Goal: Task Accomplishment & Management: Manage account settings

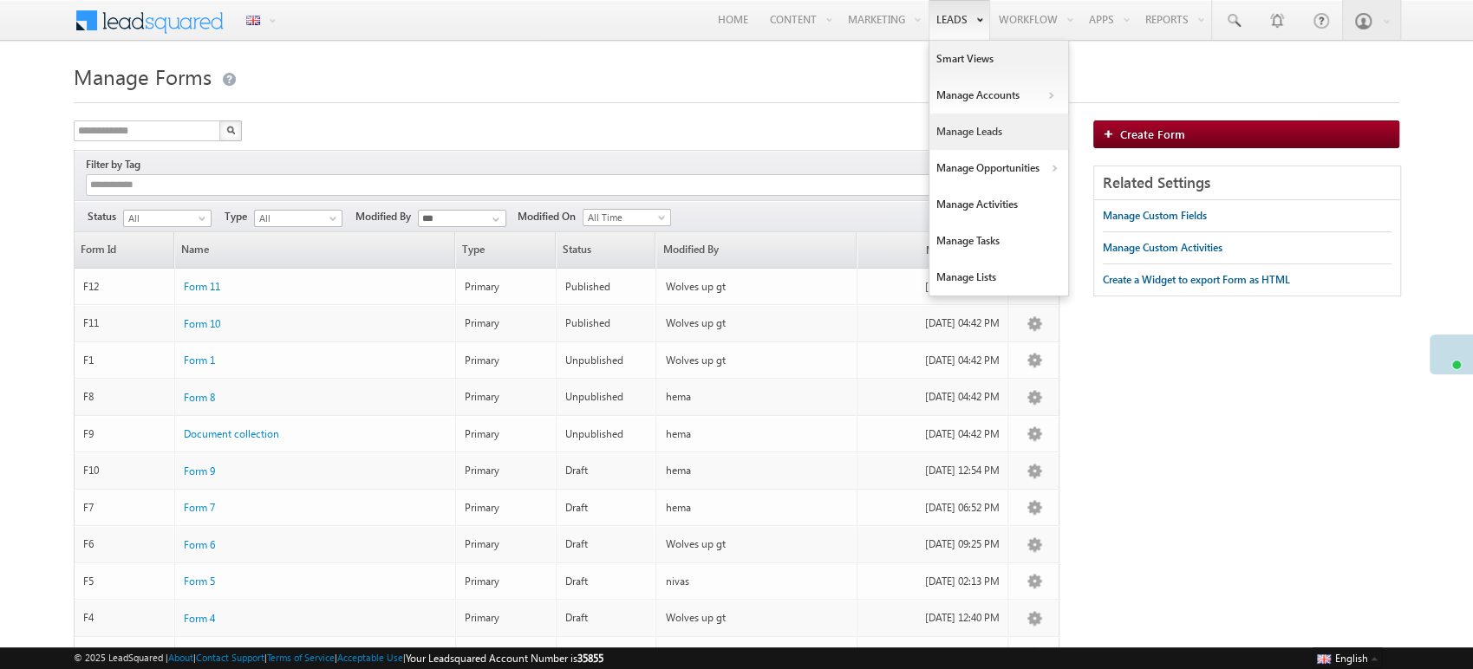
click at [986, 133] on link "Manage Leads" at bounding box center [998, 132] width 139 height 36
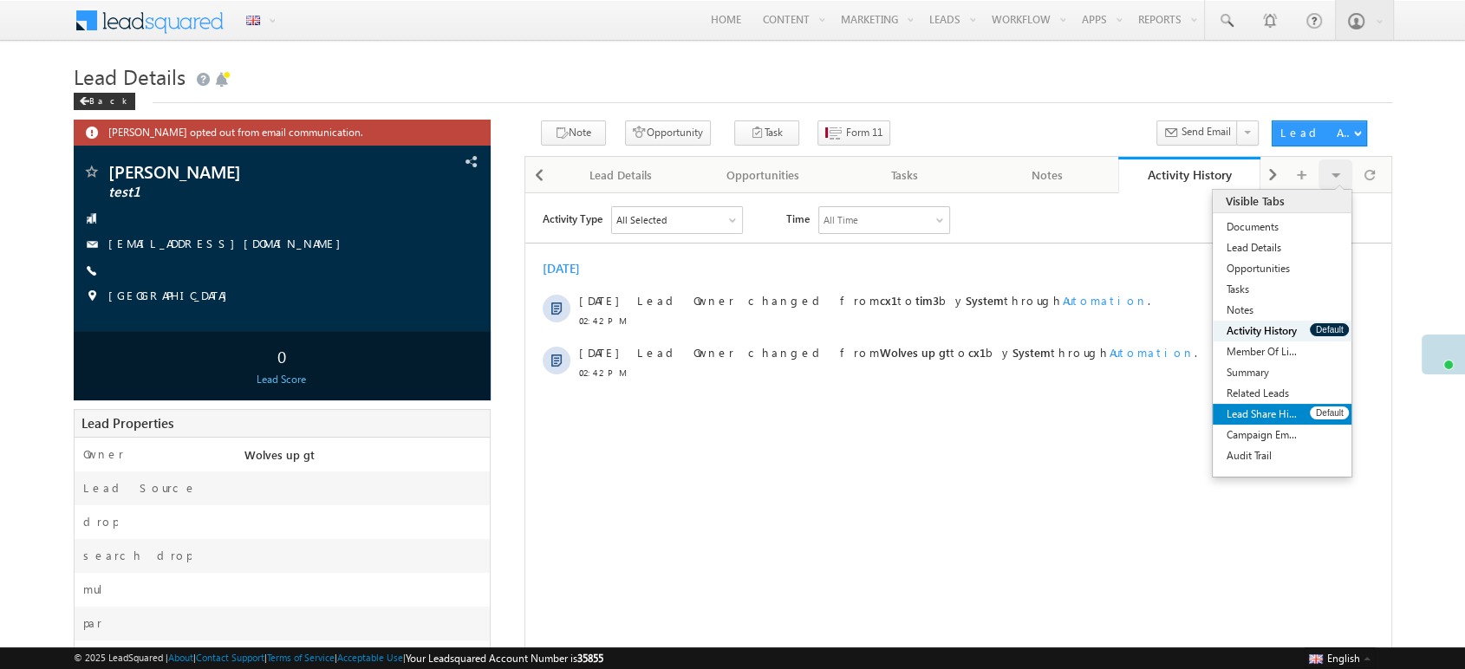
click at [1266, 417] on link "Lead Share History" at bounding box center [1261, 414] width 97 height 21
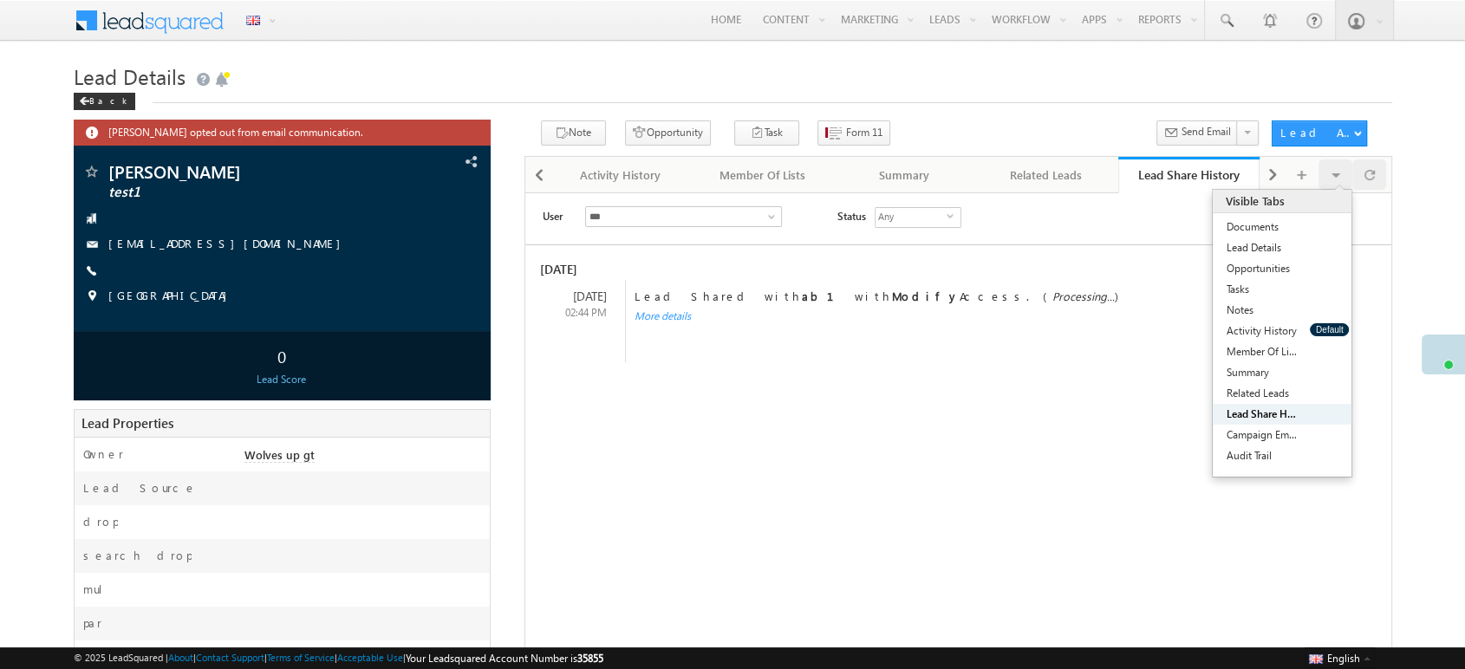
click at [1370, 179] on span at bounding box center [1369, 175] width 10 height 30
click at [1369, 175] on span at bounding box center [1369, 175] width 10 height 30
click at [1382, 172] on div at bounding box center [1369, 175] width 34 height 30
click at [1358, 185] on div at bounding box center [1369, 175] width 34 height 30
click at [1364, 184] on span at bounding box center [1369, 175] width 10 height 30
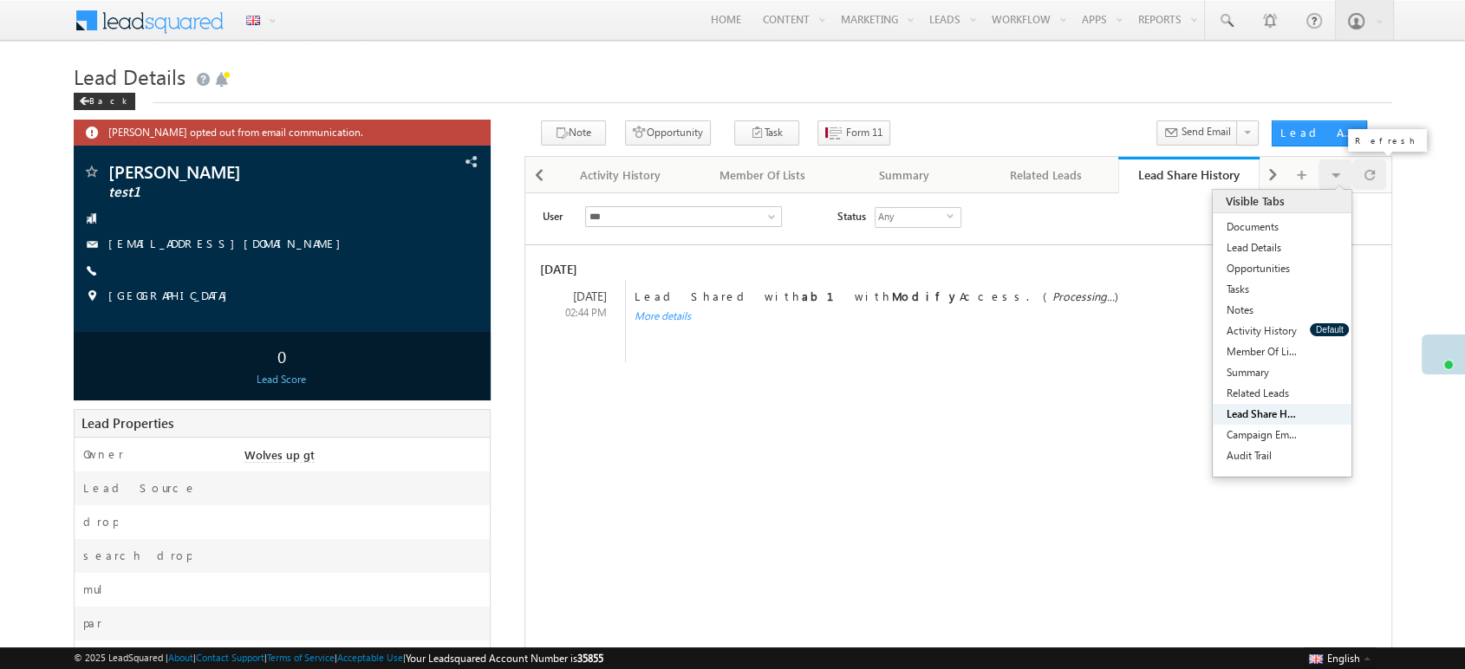
click at [1380, 179] on div at bounding box center [1369, 175] width 34 height 30
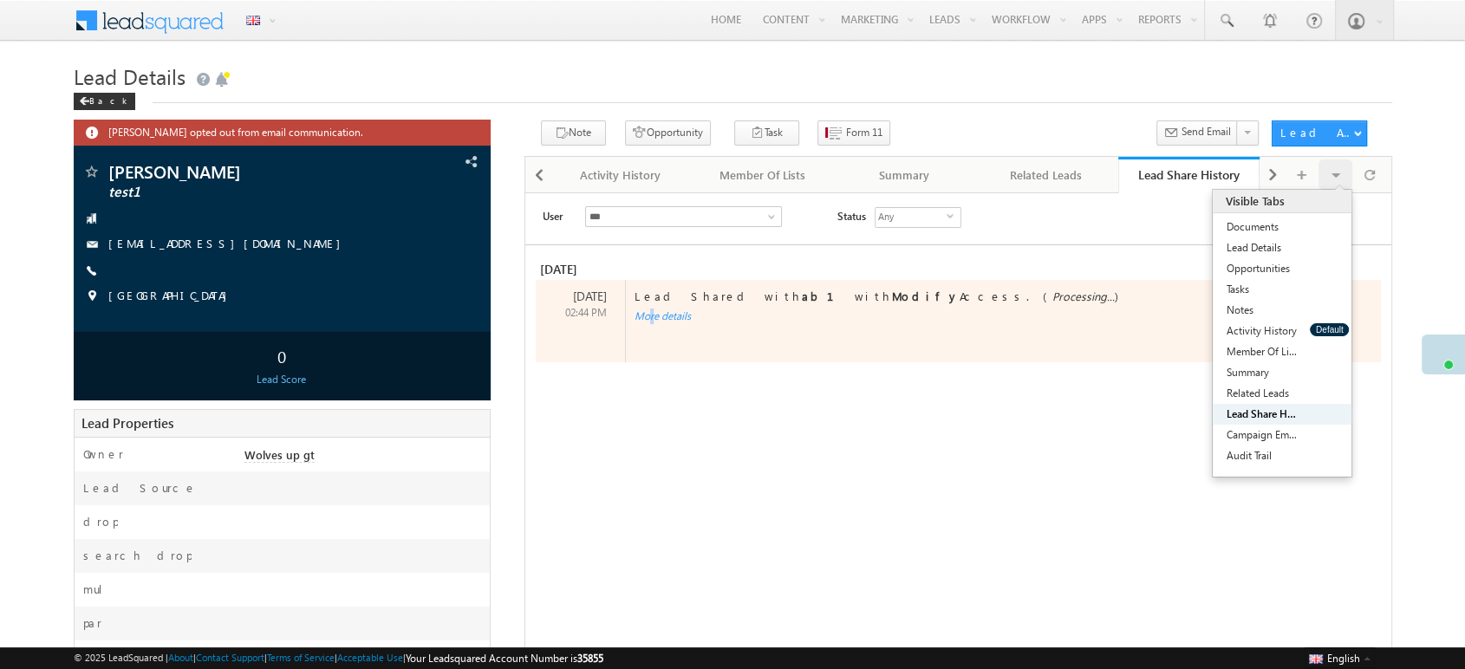
click at [641, 314] on div "More details" at bounding box center [989, 317] width 727 height 16
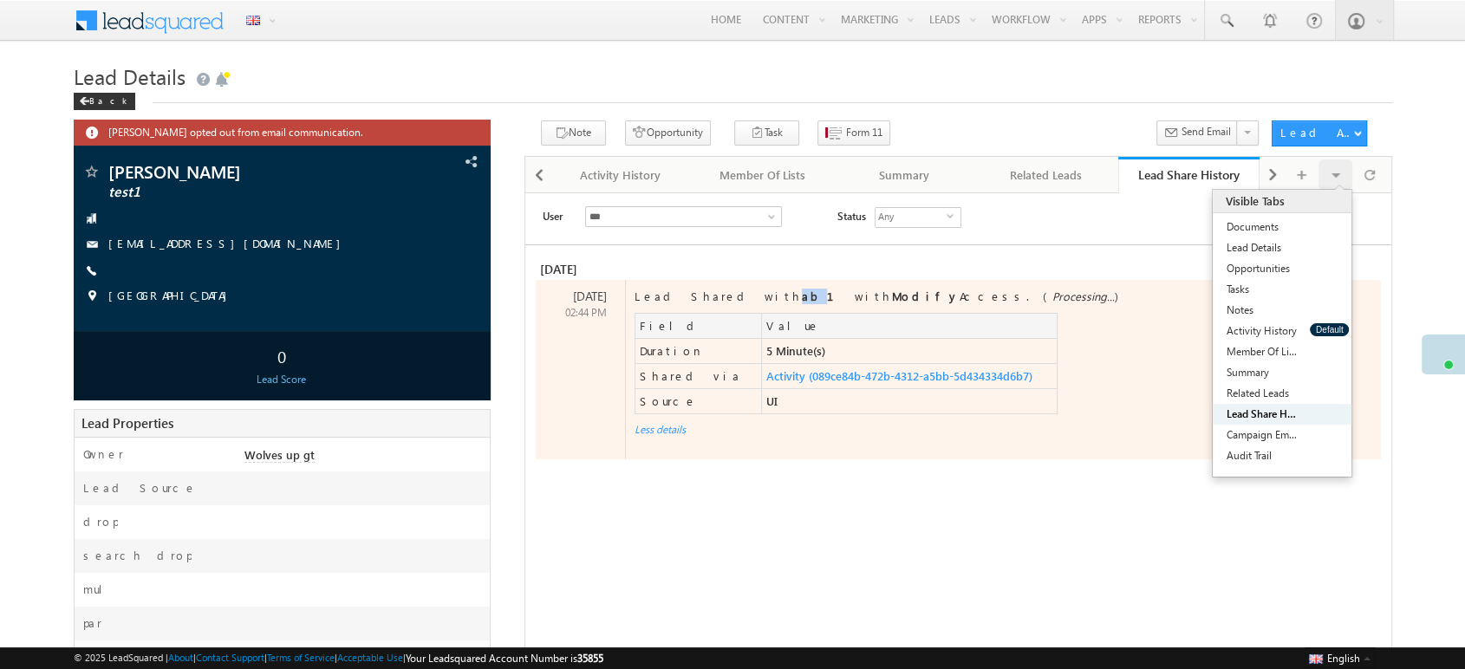
drag, startPoint x: 726, startPoint y: 290, endPoint x: 714, endPoint y: 295, distance: 12.4
click at [802, 295] on b "ab1" at bounding box center [828, 296] width 53 height 15
drag, startPoint x: 728, startPoint y: 296, endPoint x: 716, endPoint y: 296, distance: 12.2
click at [802, 296] on b "ab1" at bounding box center [828, 296] width 53 height 15
copy b "ab1"
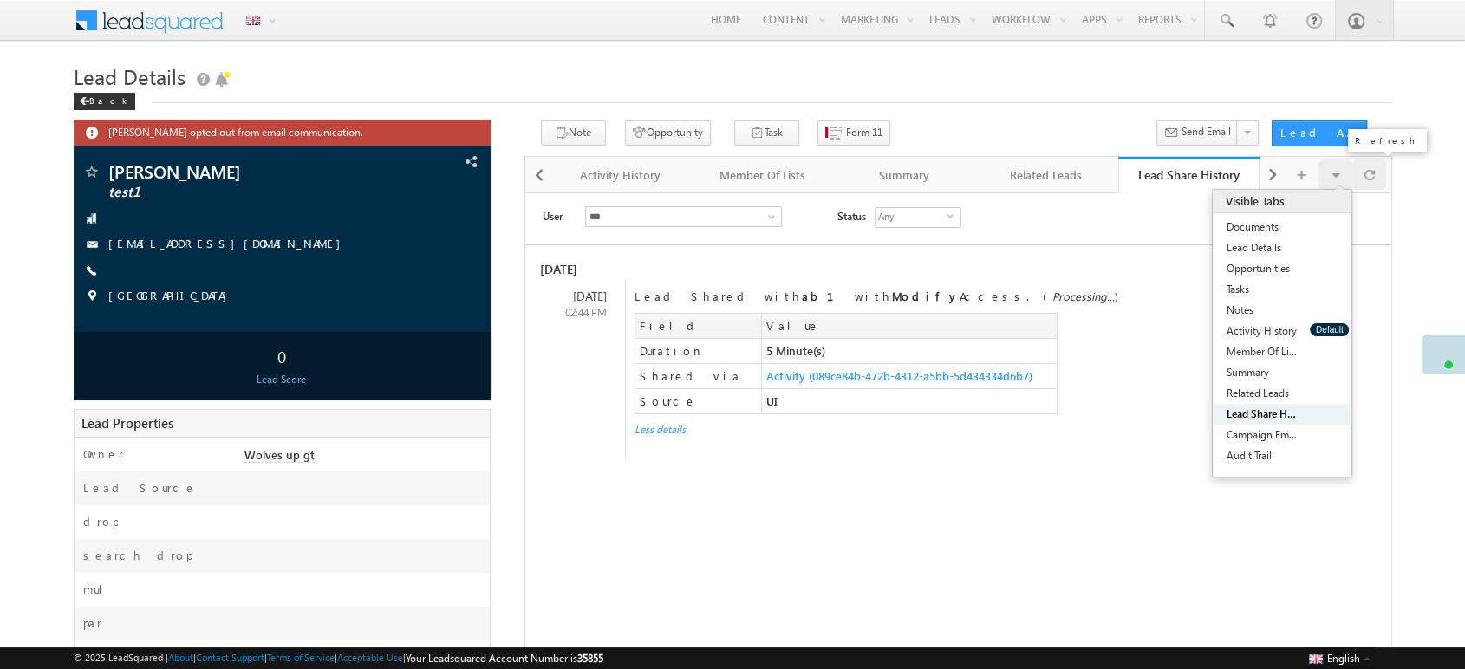
click at [1374, 177] on span at bounding box center [1369, 175] width 10 height 30
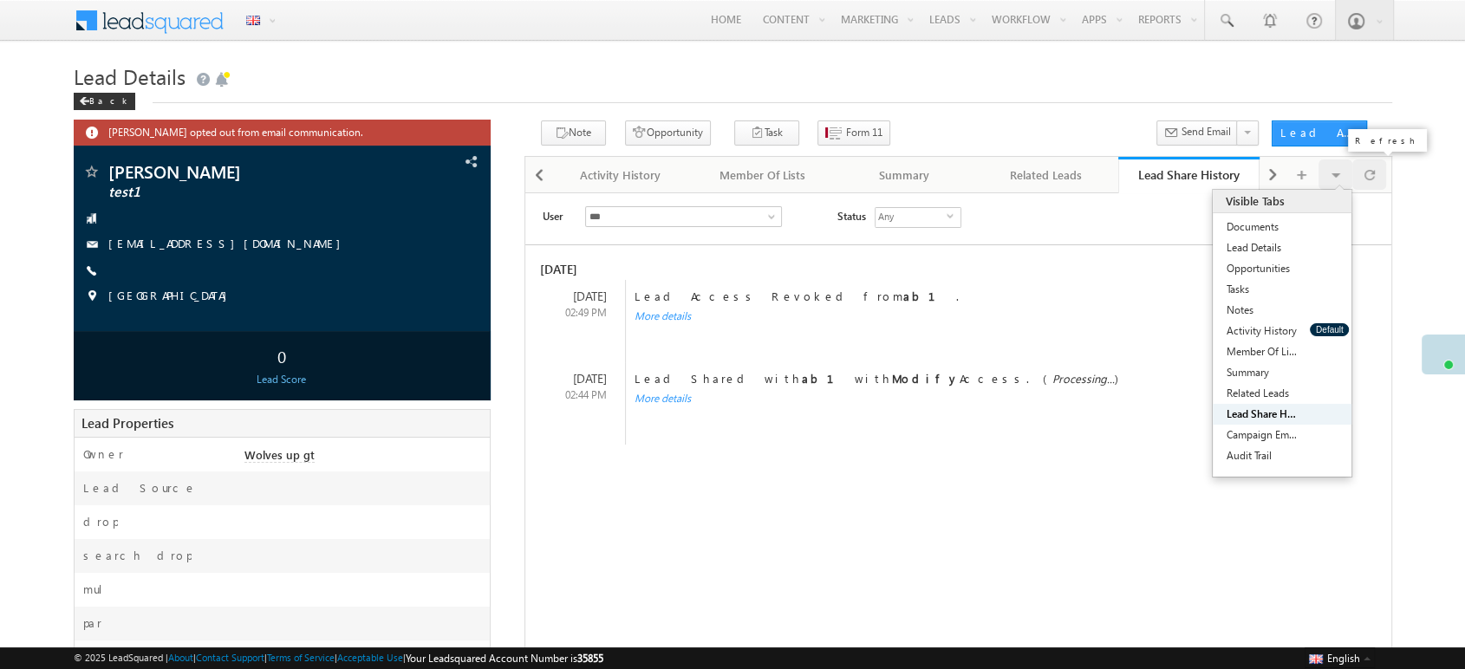
click at [1374, 177] on span at bounding box center [1369, 175] width 10 height 30
click at [1370, 176] on span at bounding box center [1369, 175] width 10 height 30
click at [1366, 186] on span at bounding box center [1369, 175] width 10 height 30
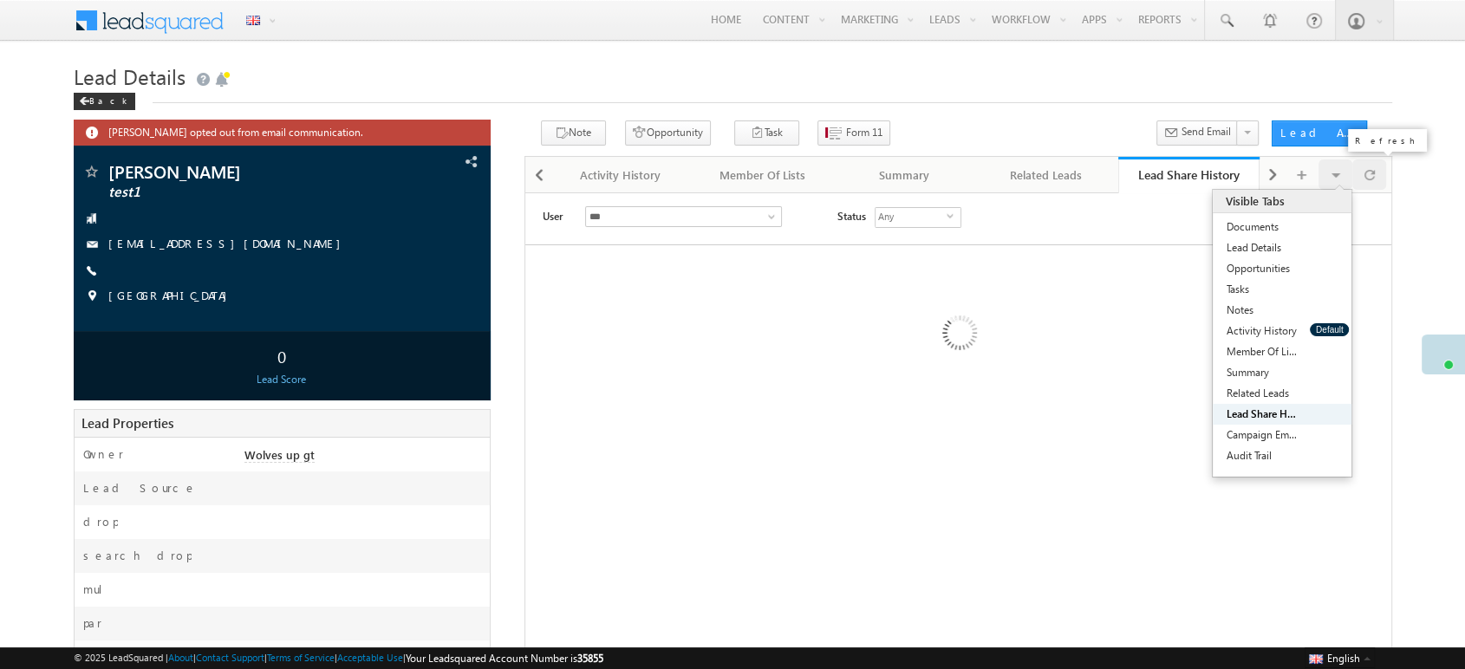
click at [1366, 186] on span at bounding box center [1369, 175] width 10 height 30
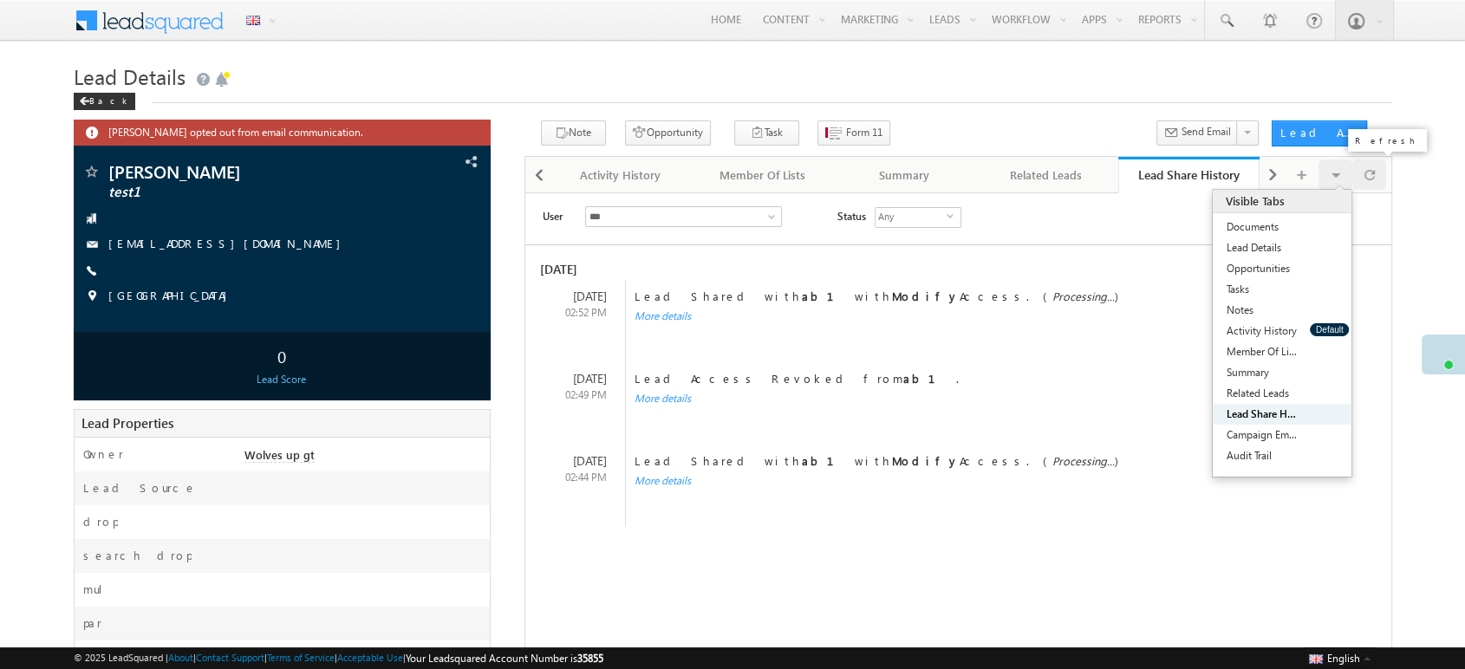
click at [1373, 172] on span at bounding box center [1369, 175] width 10 height 30
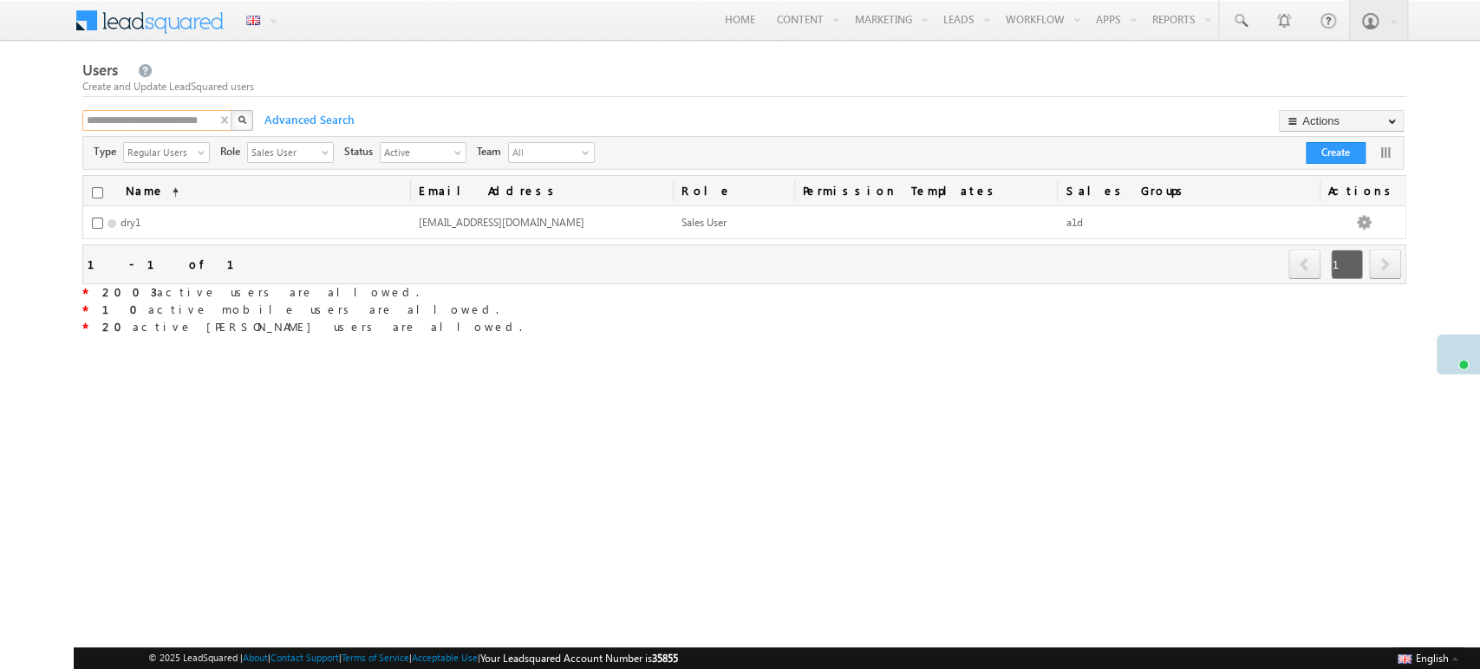
click at [175, 124] on input "**********" at bounding box center [157, 120] width 151 height 21
paste input "***"
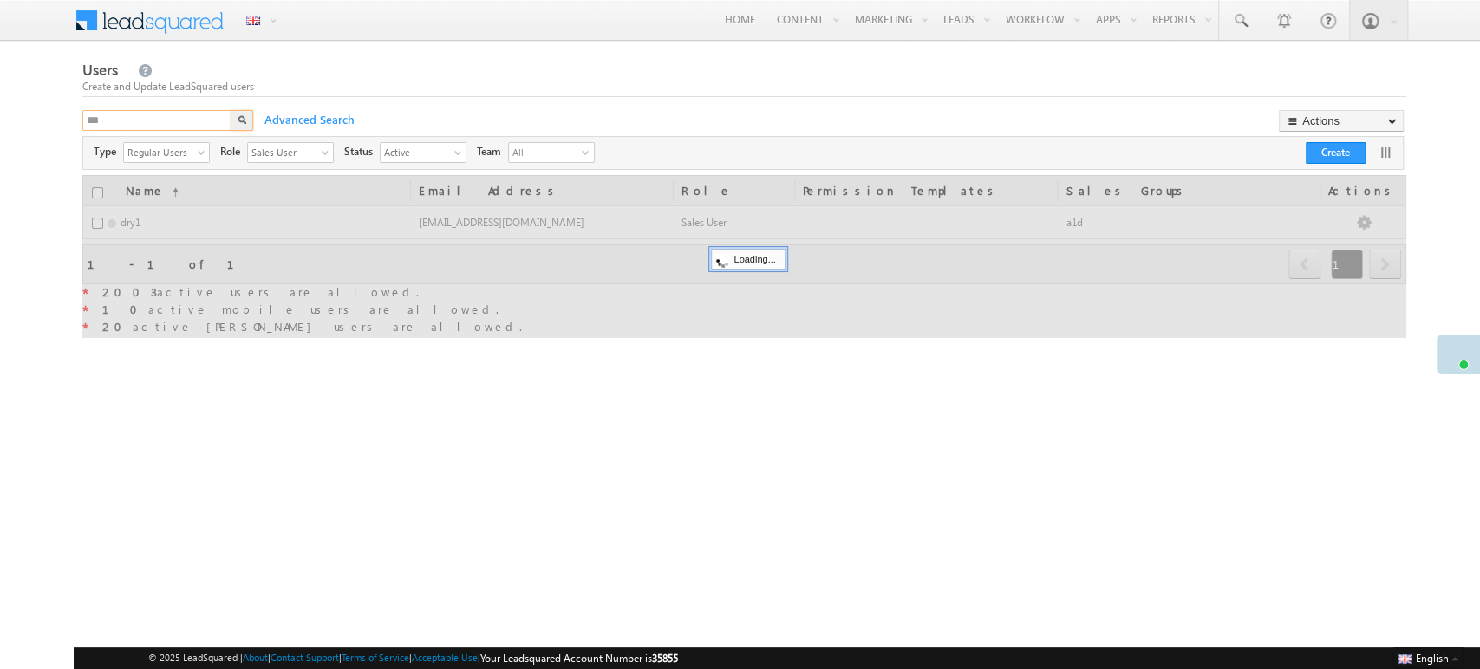
type input "***"
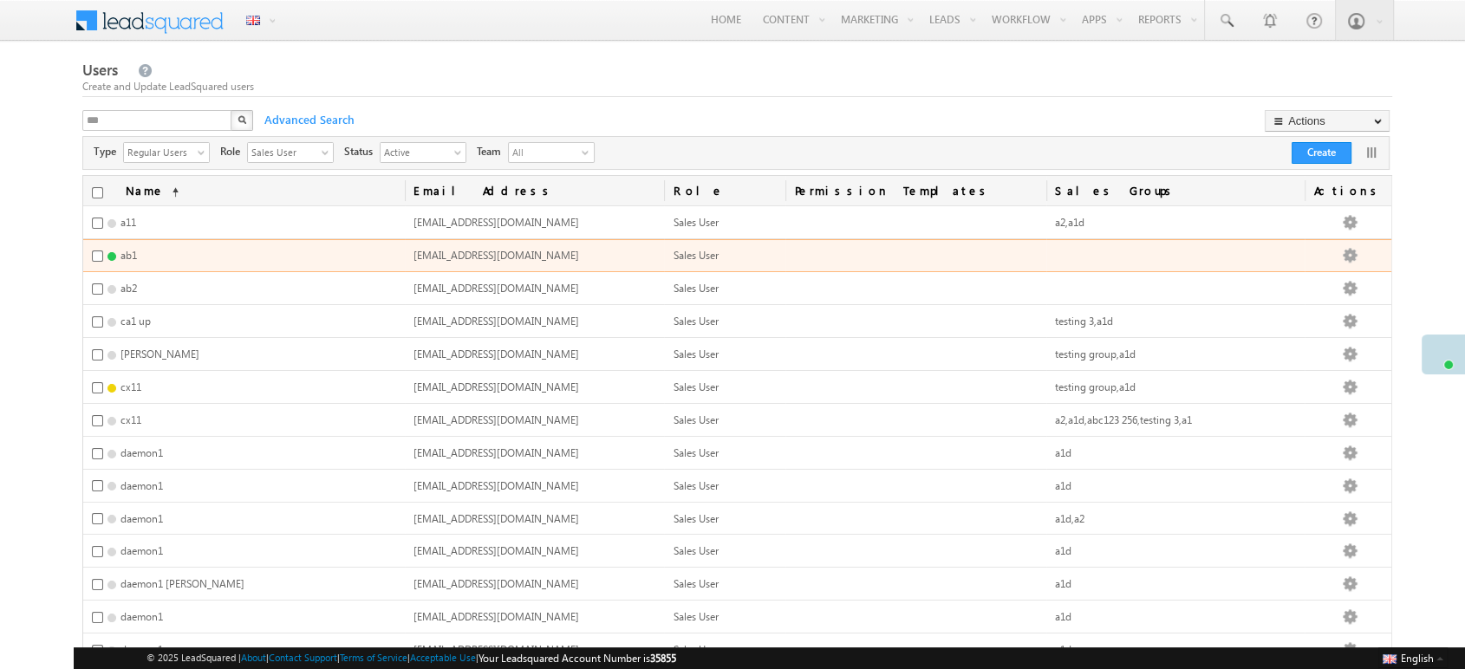
click at [489, 251] on span "ab1.wolves@mailinator.com" at bounding box center [496, 255] width 166 height 13
copy span "ab1.wolves@mailinator.com"
